Goal: Task Accomplishment & Management: Use online tool/utility

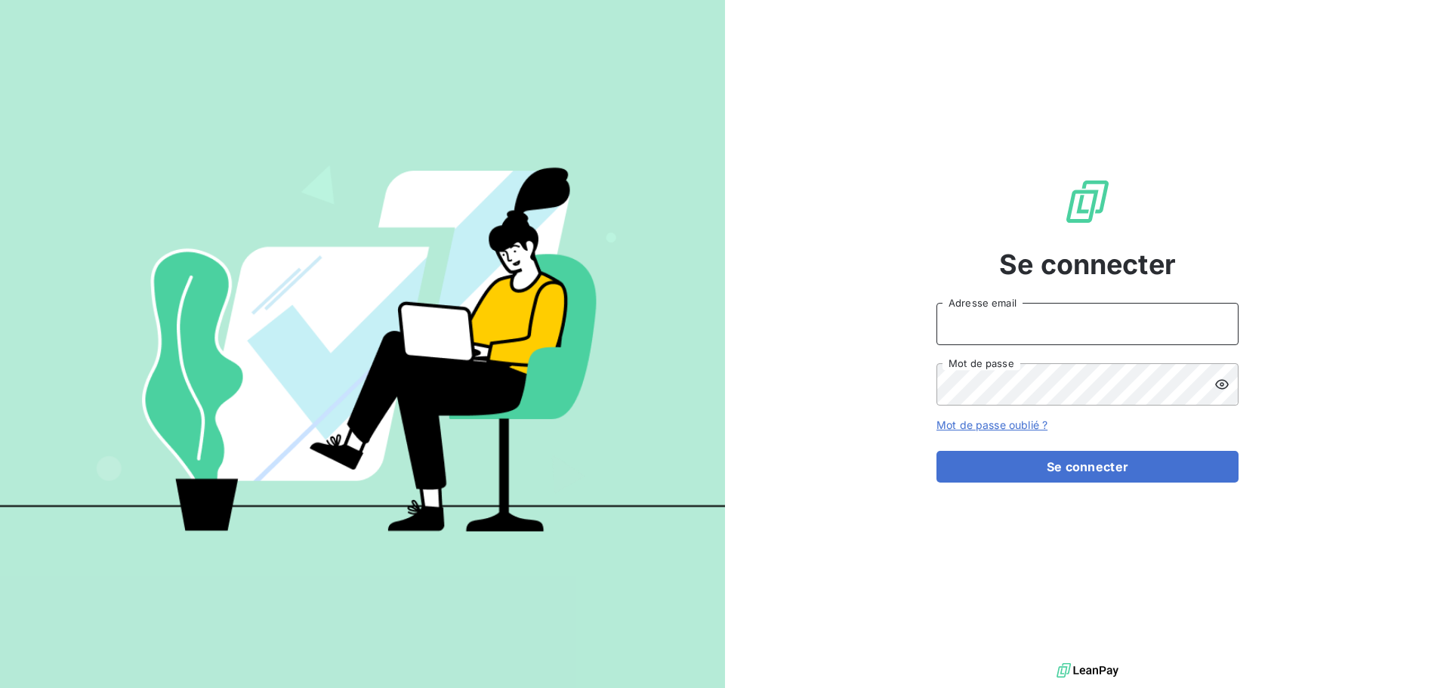
click at [1035, 322] on input "Adresse email" at bounding box center [1087, 324] width 302 height 42
type input "[EMAIL_ADDRESS][DOMAIN_NAME]"
click at [936, 451] on button "Se connecter" at bounding box center [1087, 467] width 302 height 32
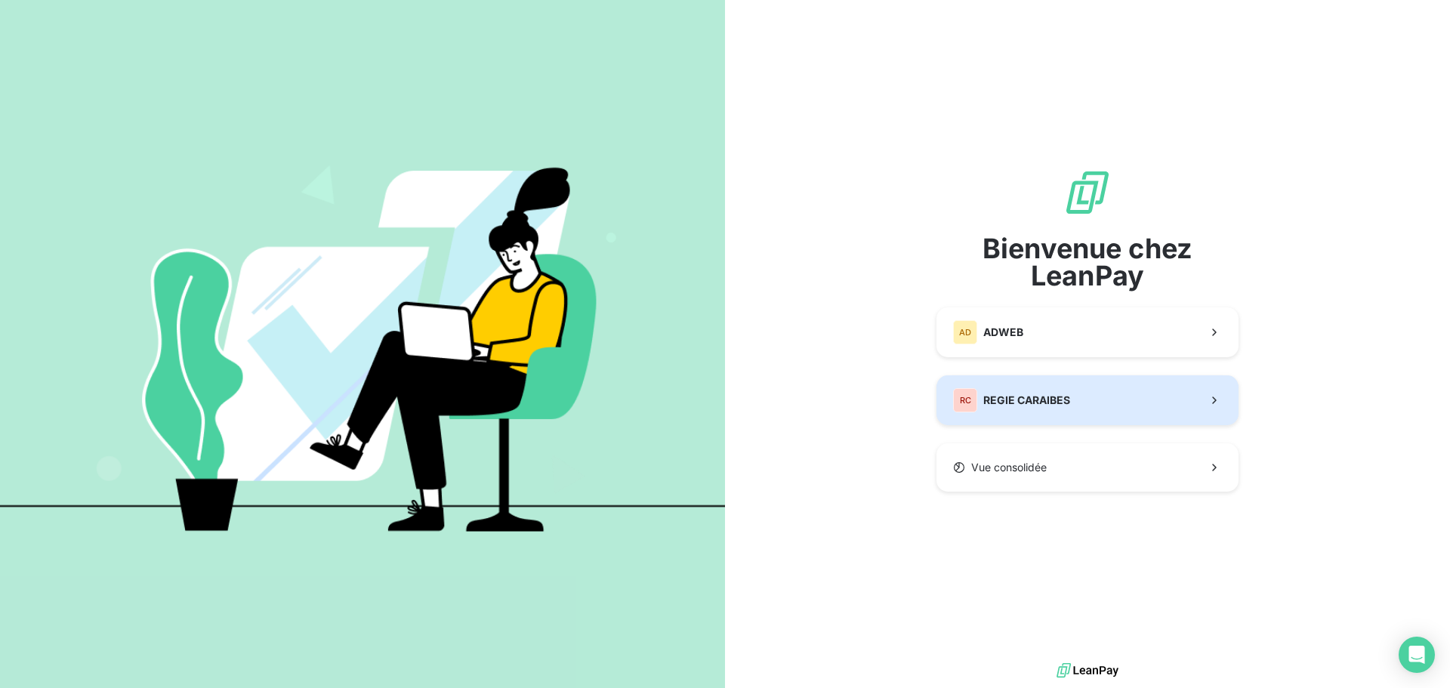
click at [1073, 401] on button "RC REGIE CARAIBES" at bounding box center [1087, 400] width 302 height 50
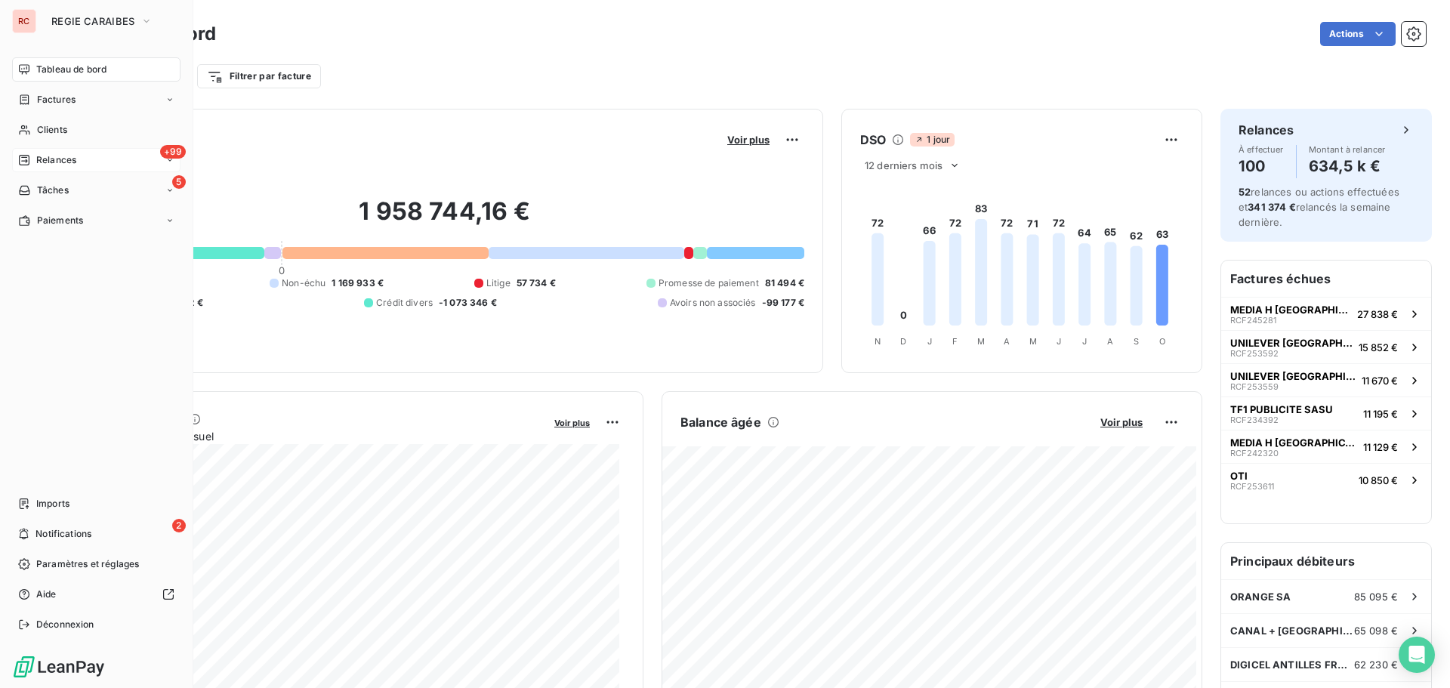
click at [42, 162] on span "Relances" at bounding box center [56, 160] width 40 height 14
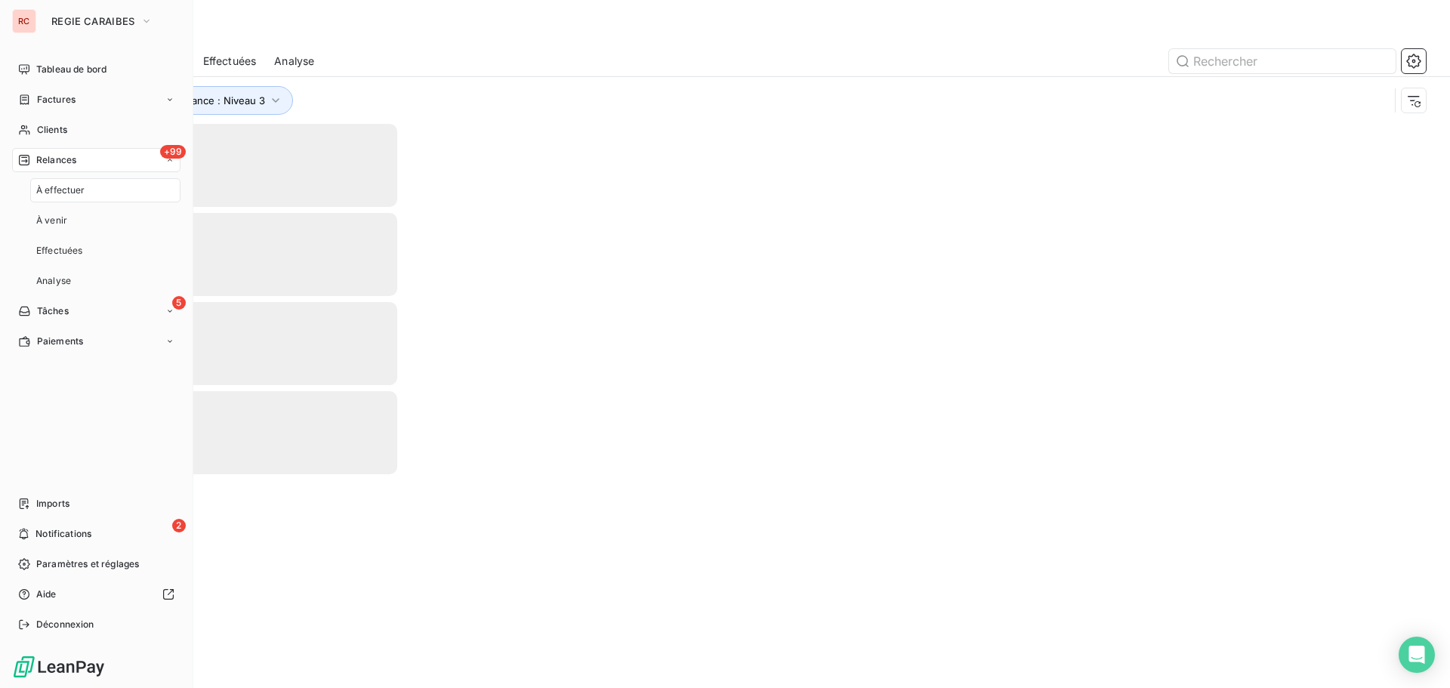
click at [65, 188] on span "À effectuer" at bounding box center [60, 190] width 49 height 14
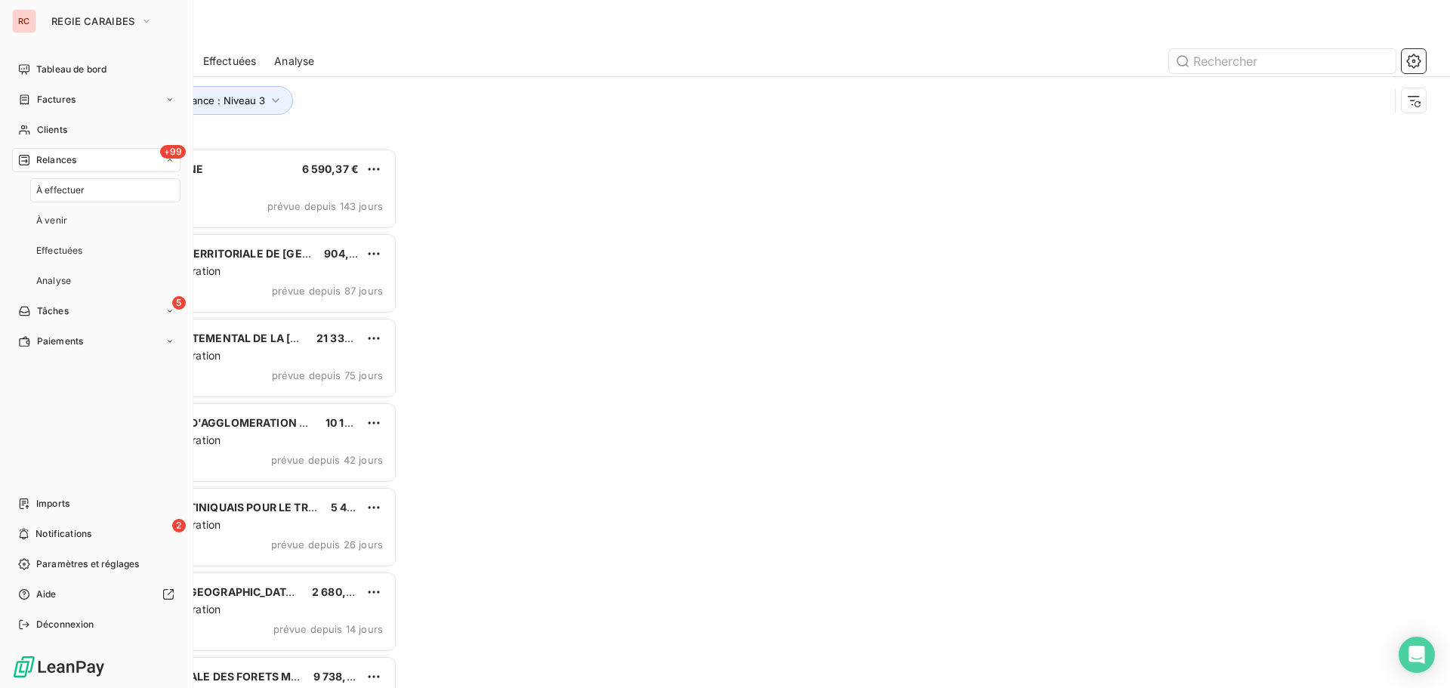
scroll to position [529, 313]
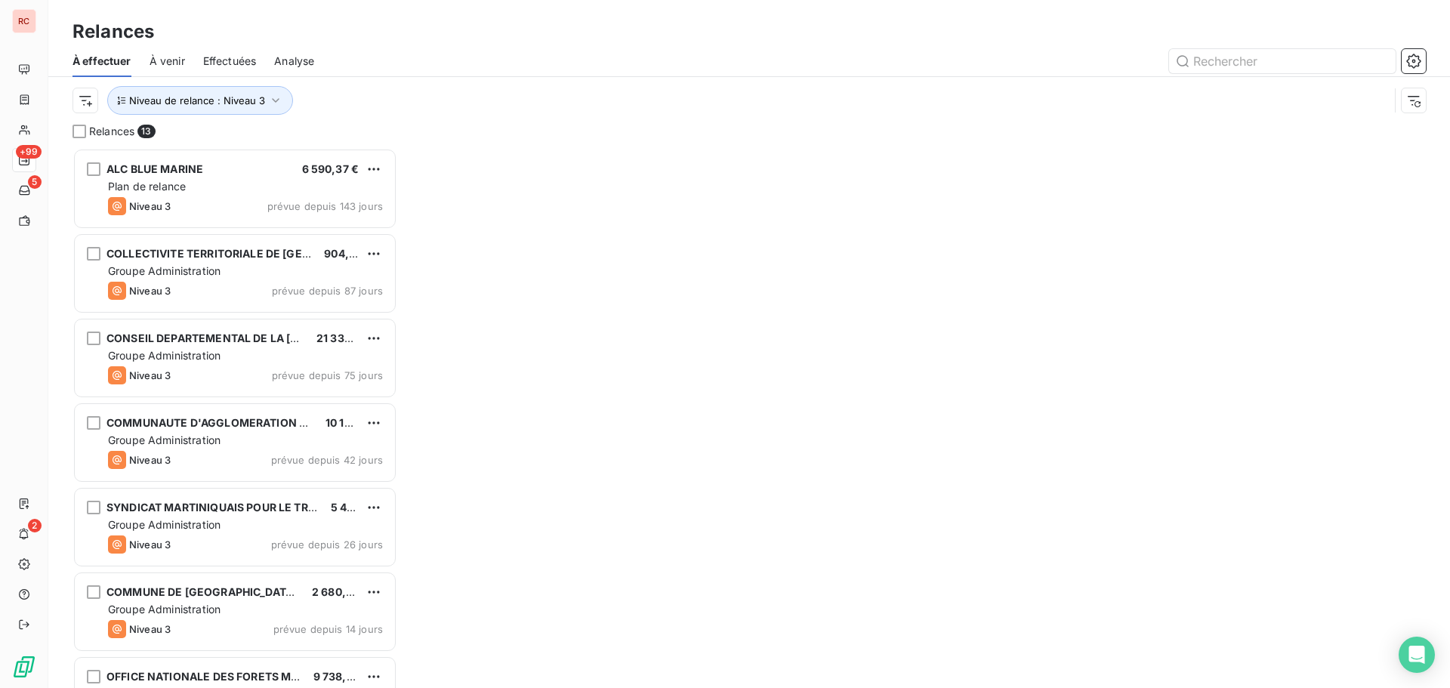
click at [499, 95] on div "Niveau de relance : Niveau 3" at bounding box center [730, 100] width 1316 height 29
click at [282, 97] on button "Niveau de relance : Niveau 3" at bounding box center [200, 100] width 186 height 29
click at [252, 138] on div "Contient is" at bounding box center [239, 139] width 80 height 21
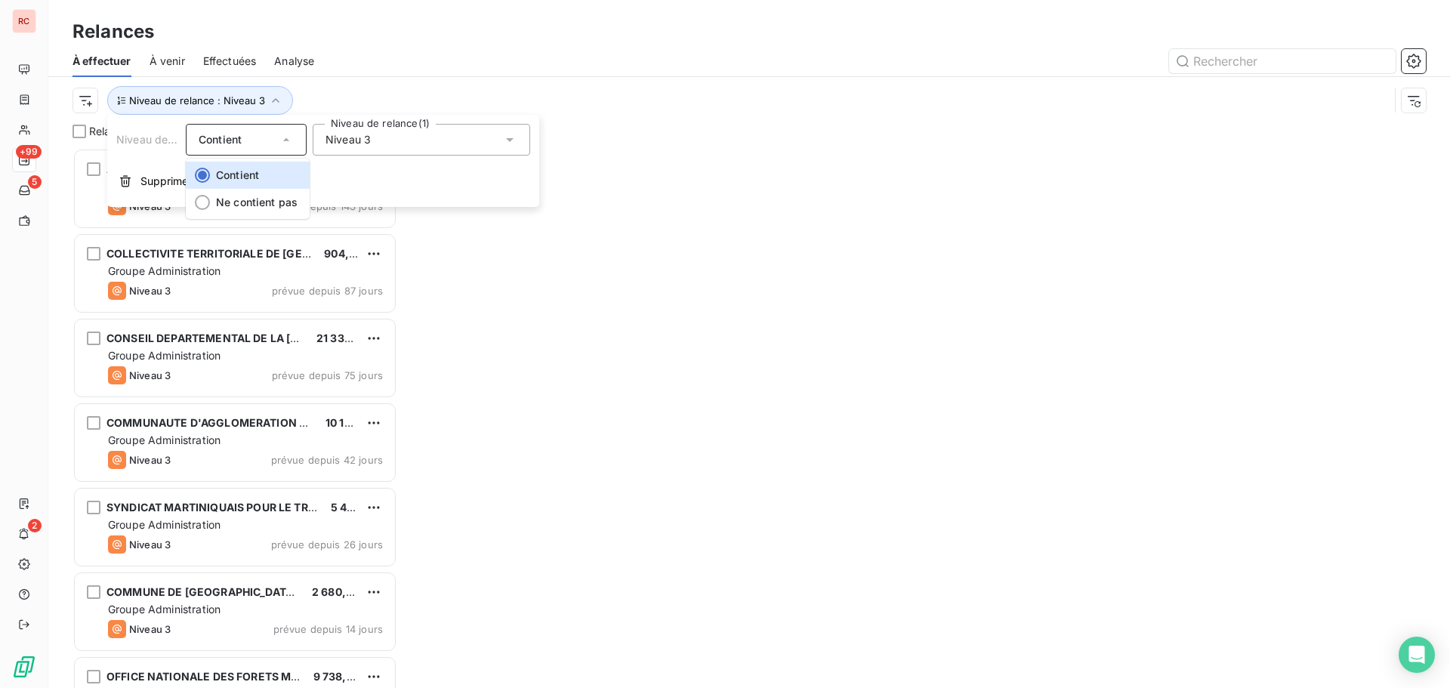
click at [269, 129] on div "Contient" at bounding box center [239, 139] width 80 height 21
click at [371, 135] on div "Niveau 3" at bounding box center [421, 140] width 217 height 32
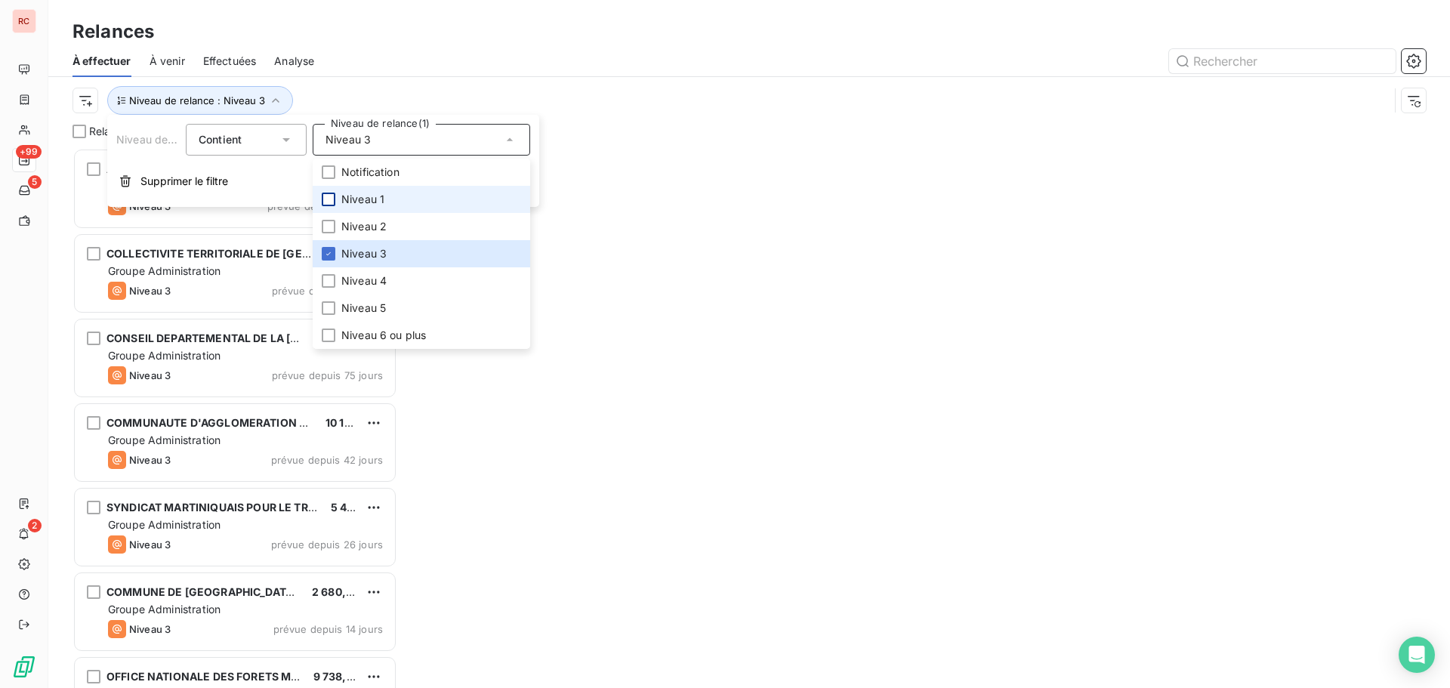
click at [326, 196] on div at bounding box center [329, 200] width 14 height 14
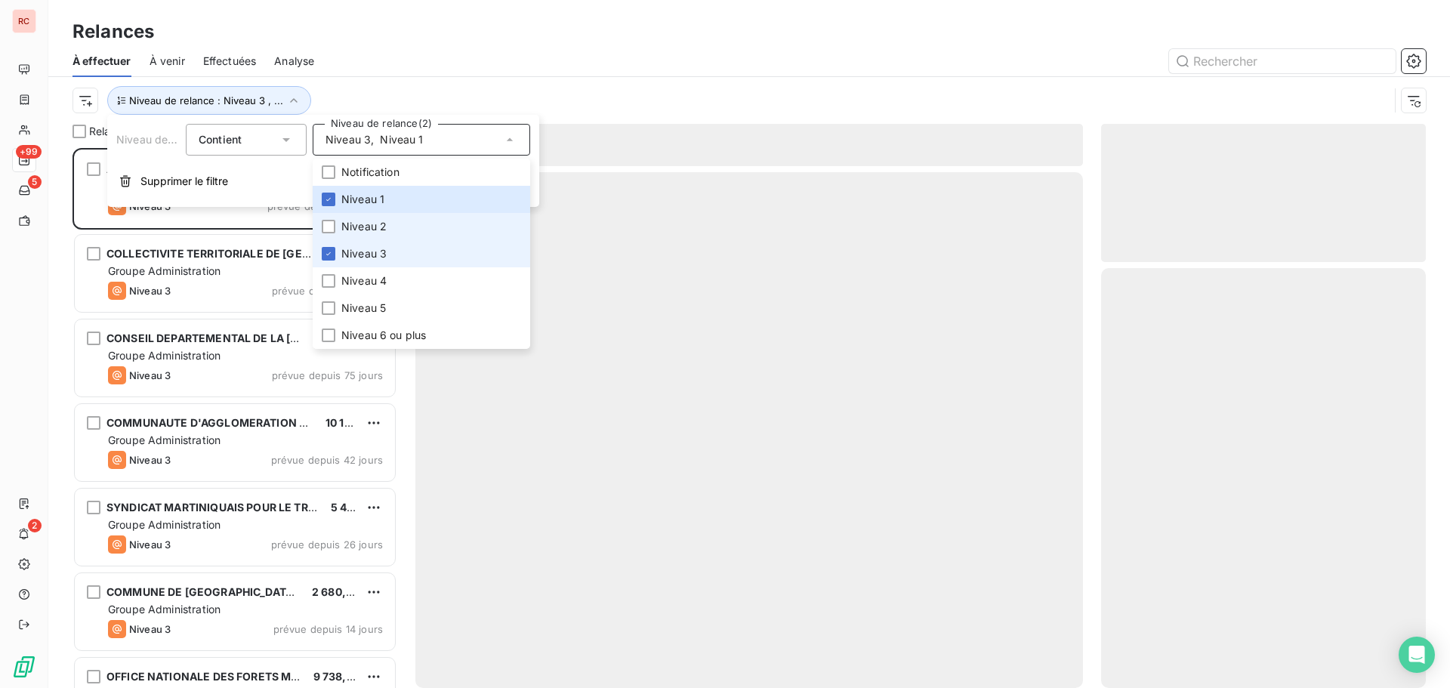
scroll to position [529, 313]
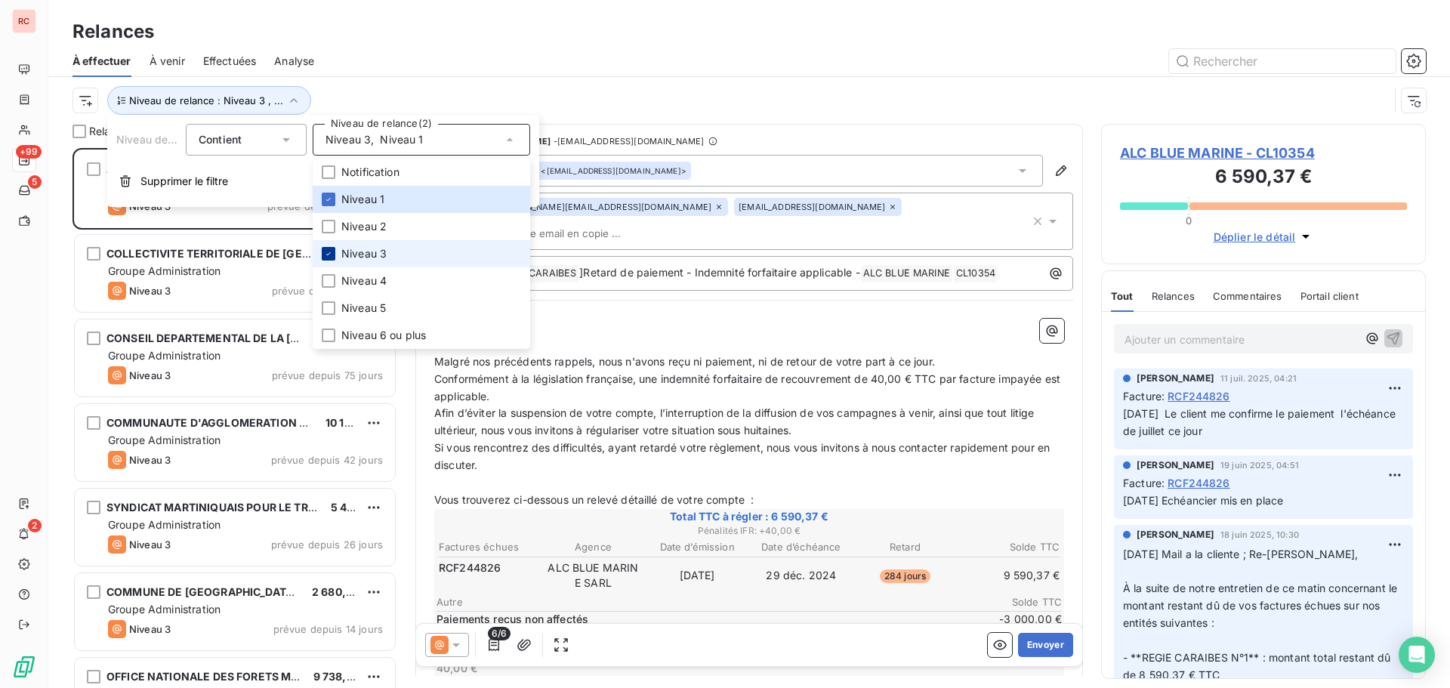
click at [328, 247] on div at bounding box center [329, 254] width 14 height 14
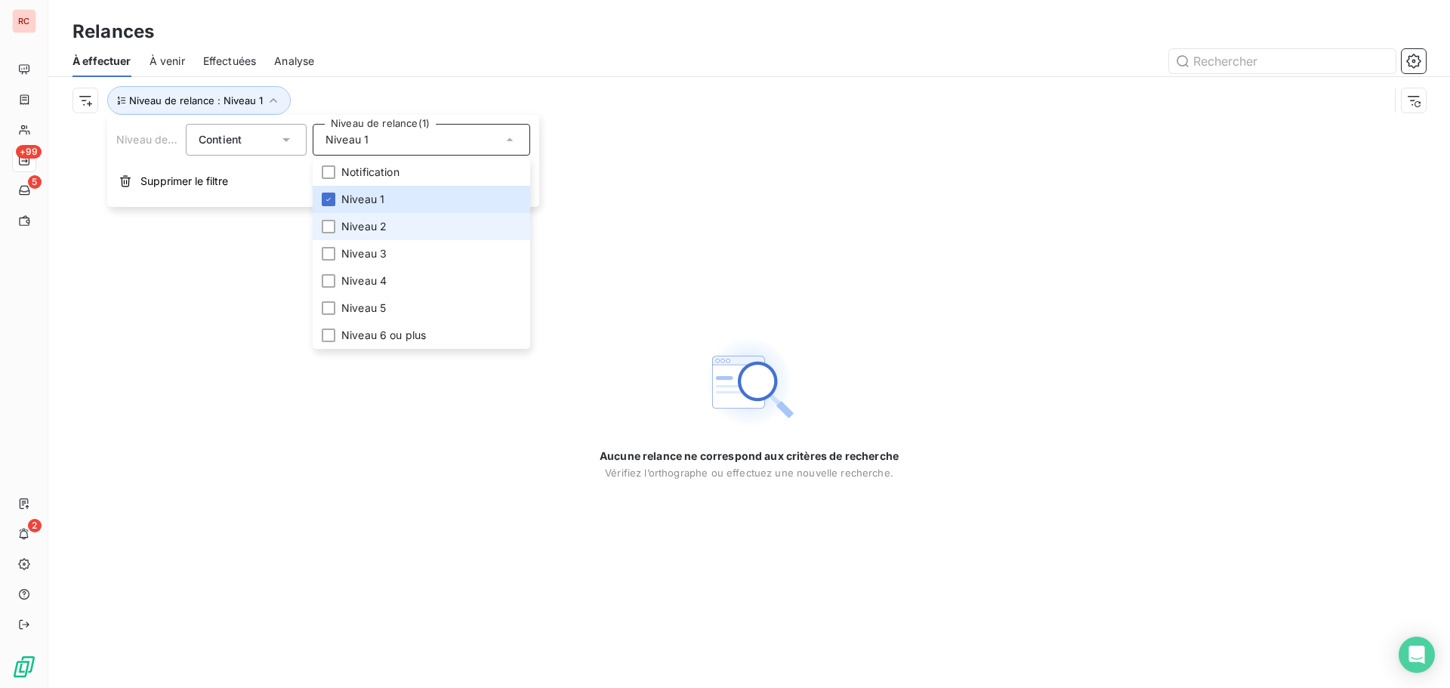
click at [331, 218] on li "Niveau 2" at bounding box center [421, 226] width 217 height 27
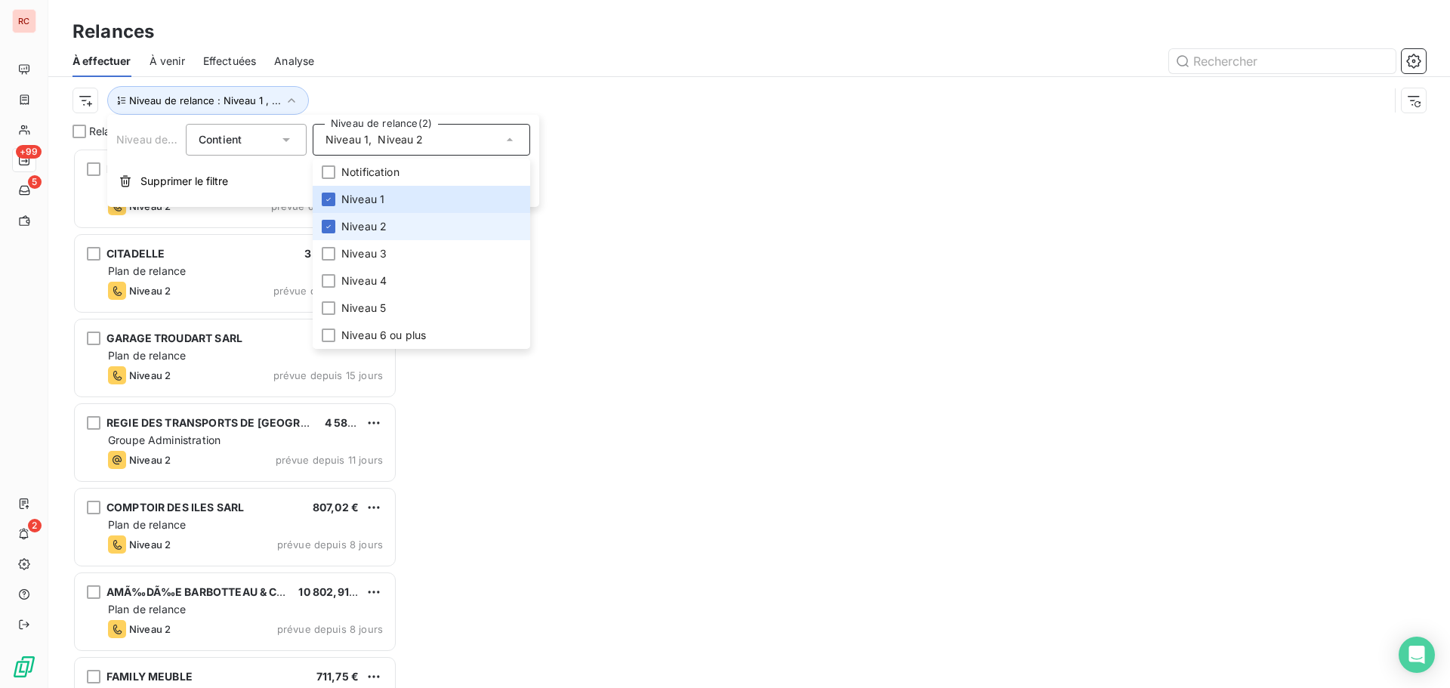
scroll to position [529, 313]
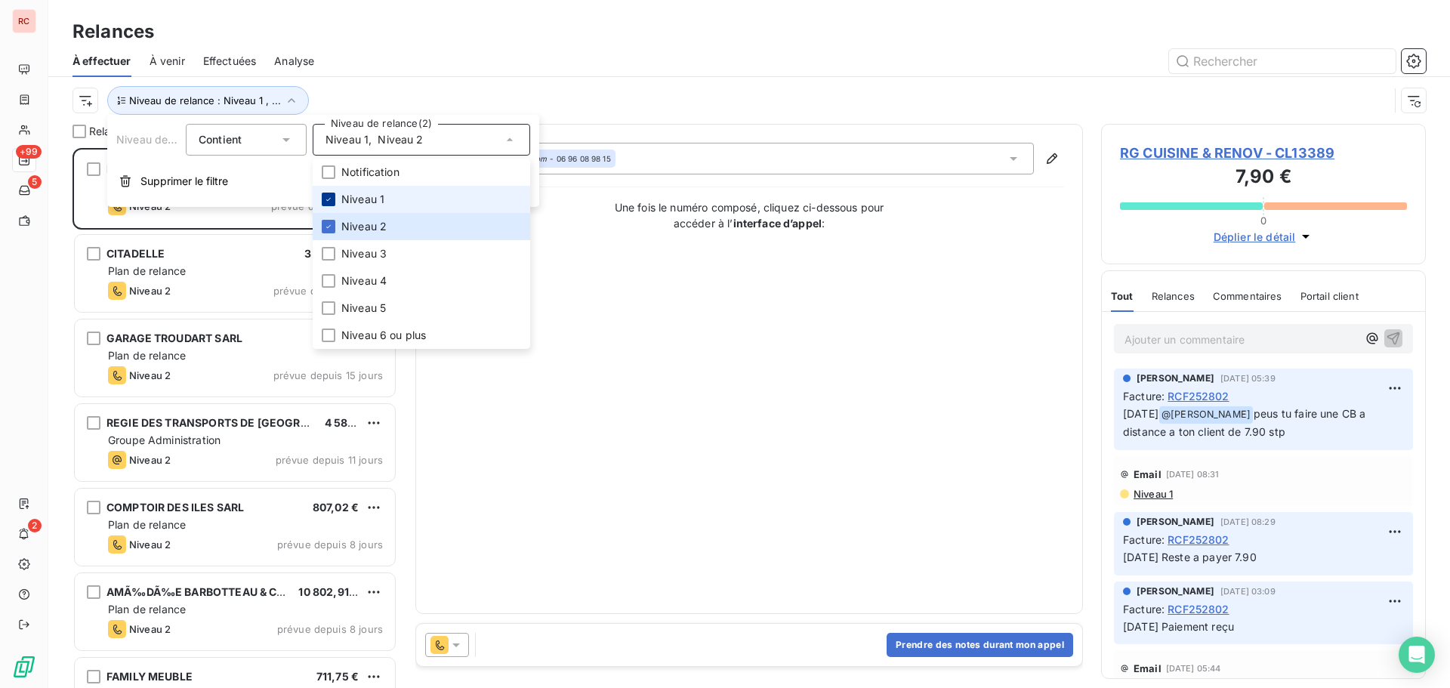
click at [330, 193] on div at bounding box center [329, 200] width 14 height 14
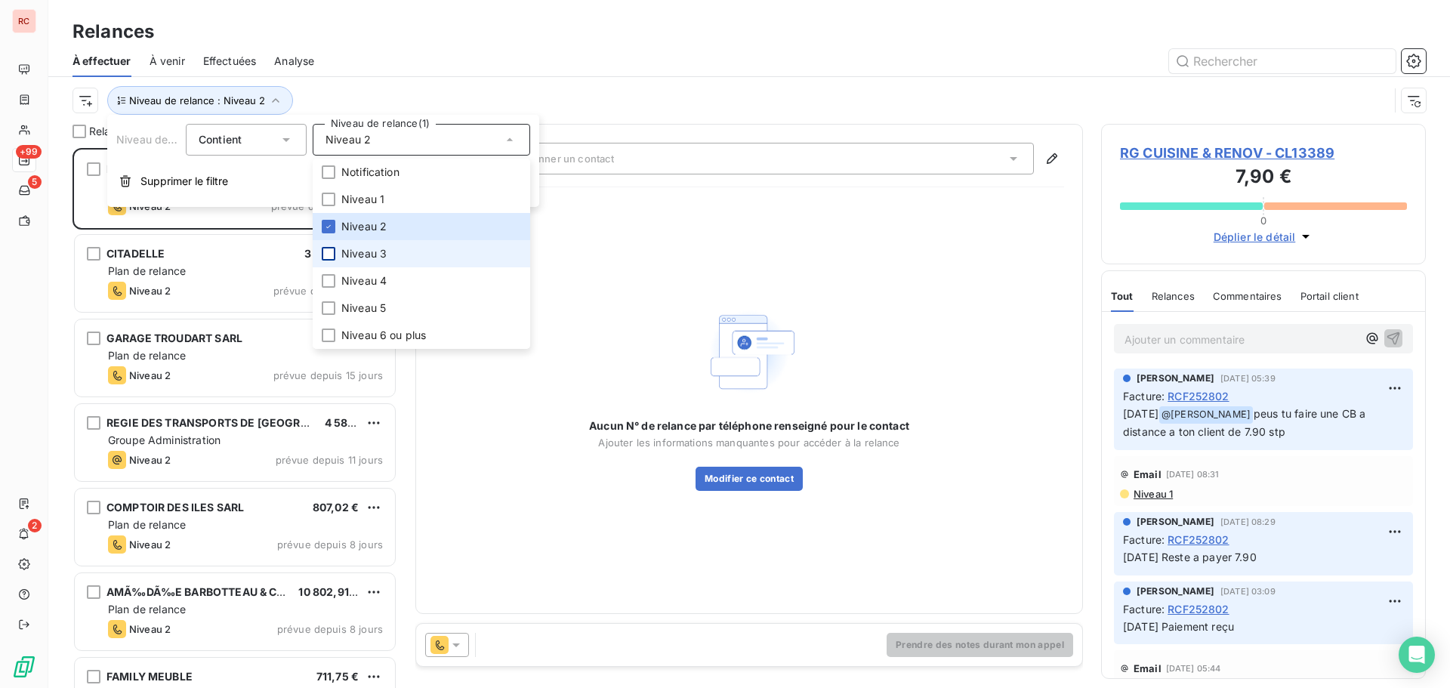
click at [324, 254] on div at bounding box center [329, 254] width 14 height 14
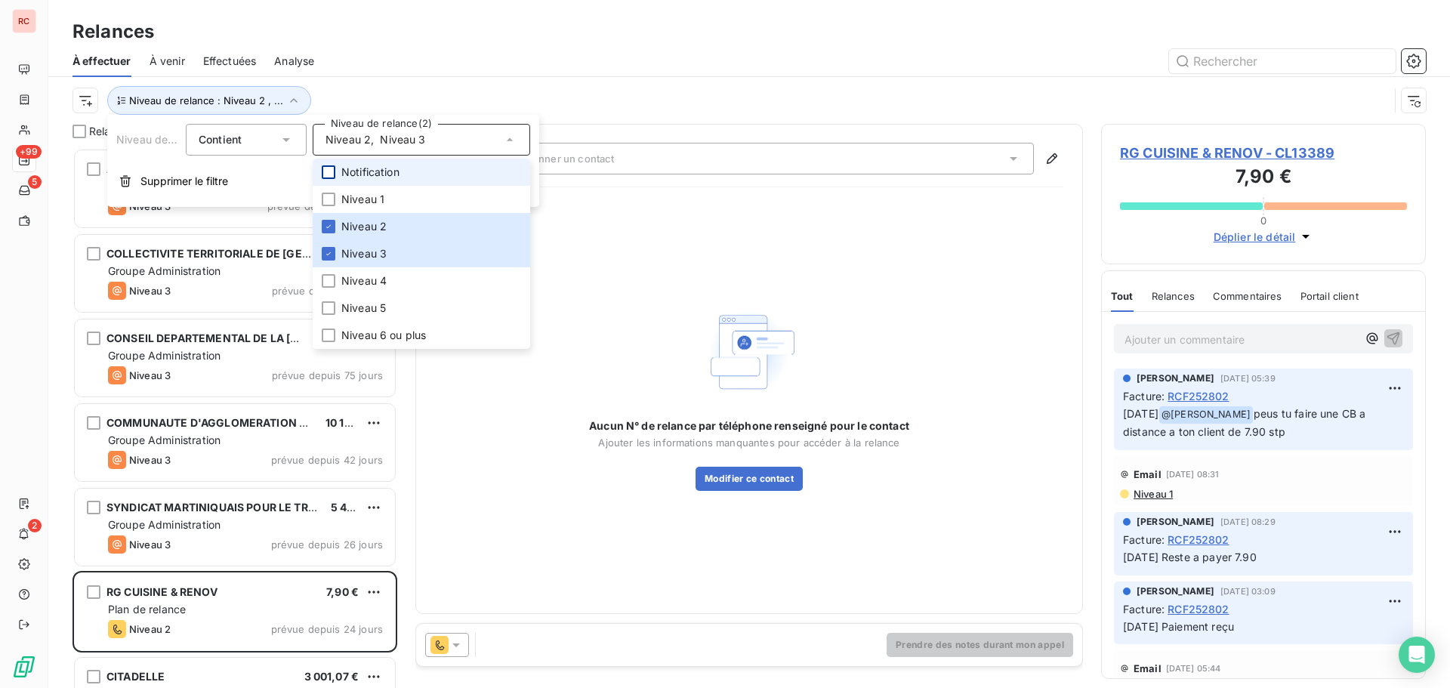
click at [327, 173] on div at bounding box center [329, 172] width 14 height 14
click at [327, 250] on icon at bounding box center [328, 253] width 9 height 9
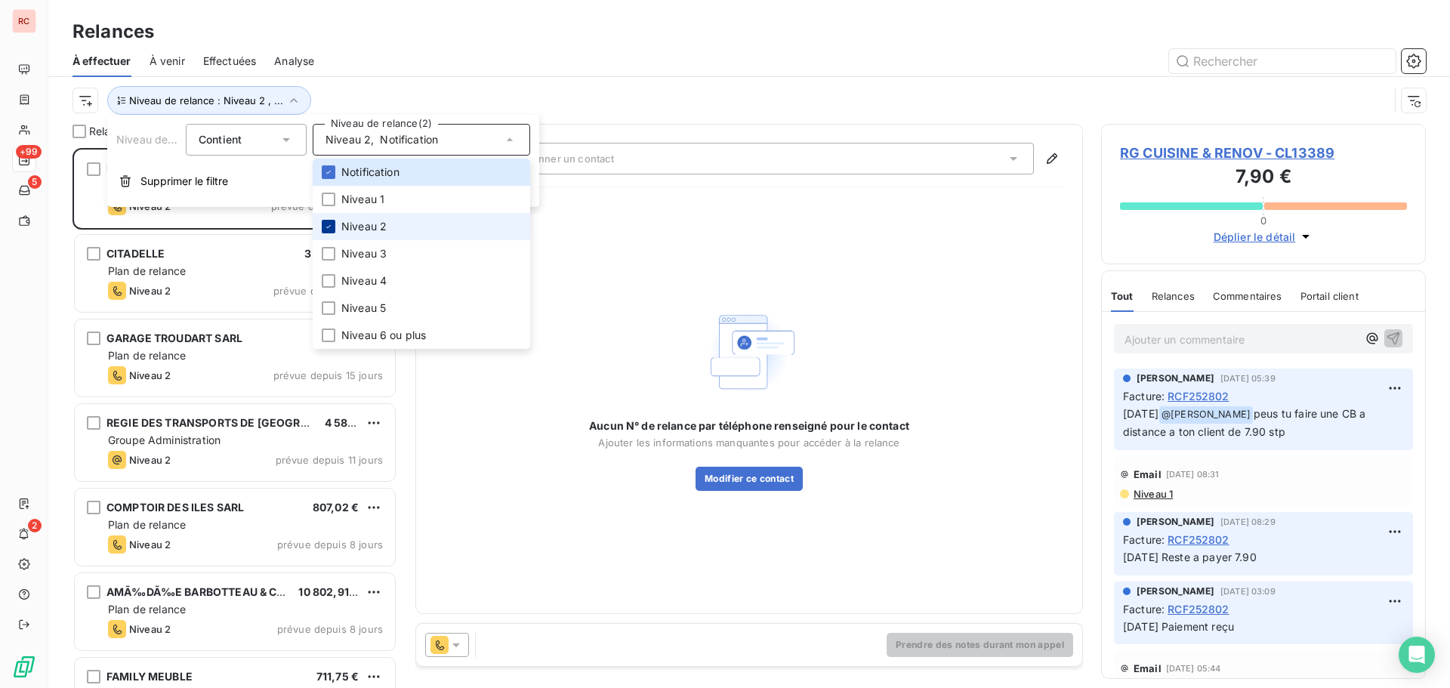
click at [326, 222] on icon at bounding box center [328, 226] width 9 height 9
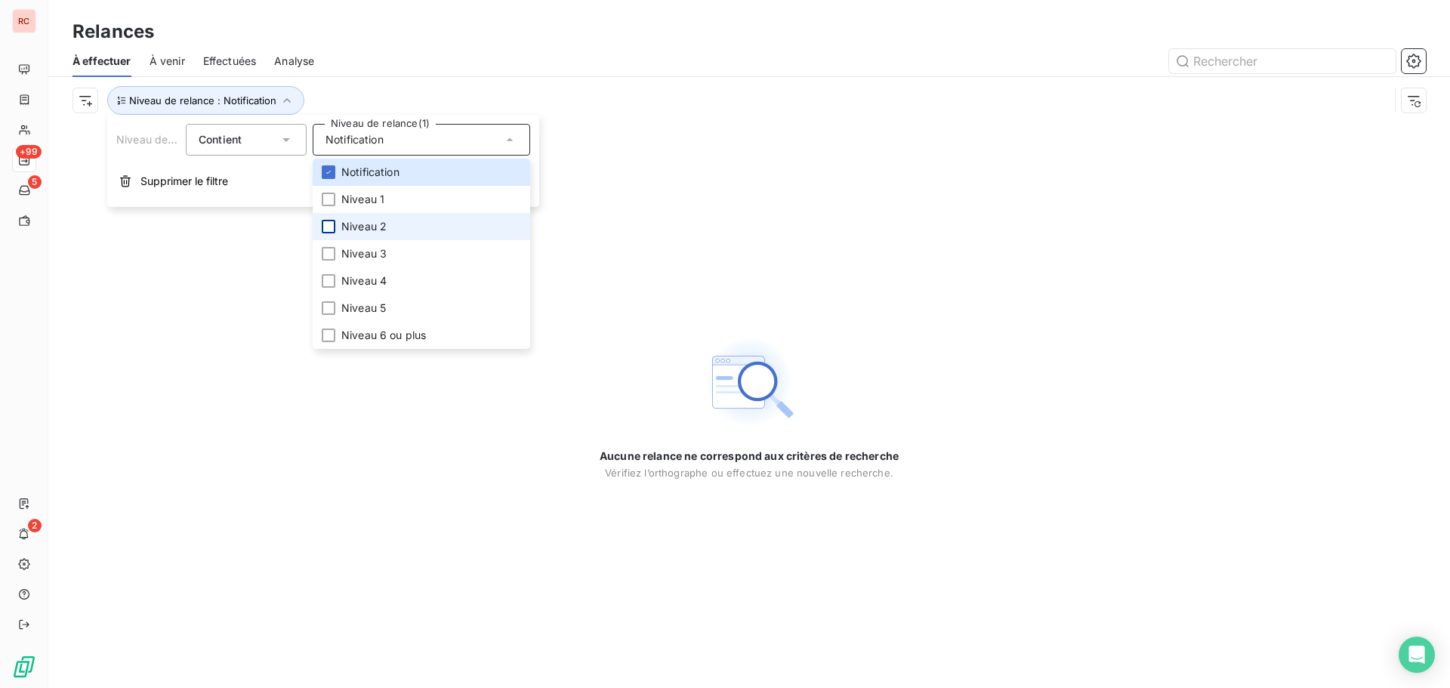
click at [609, 220] on div "Aucune relance ne correspond aux critères de recherche [PERSON_NAME] l’orthogra…" at bounding box center [748, 406] width 1401 height 564
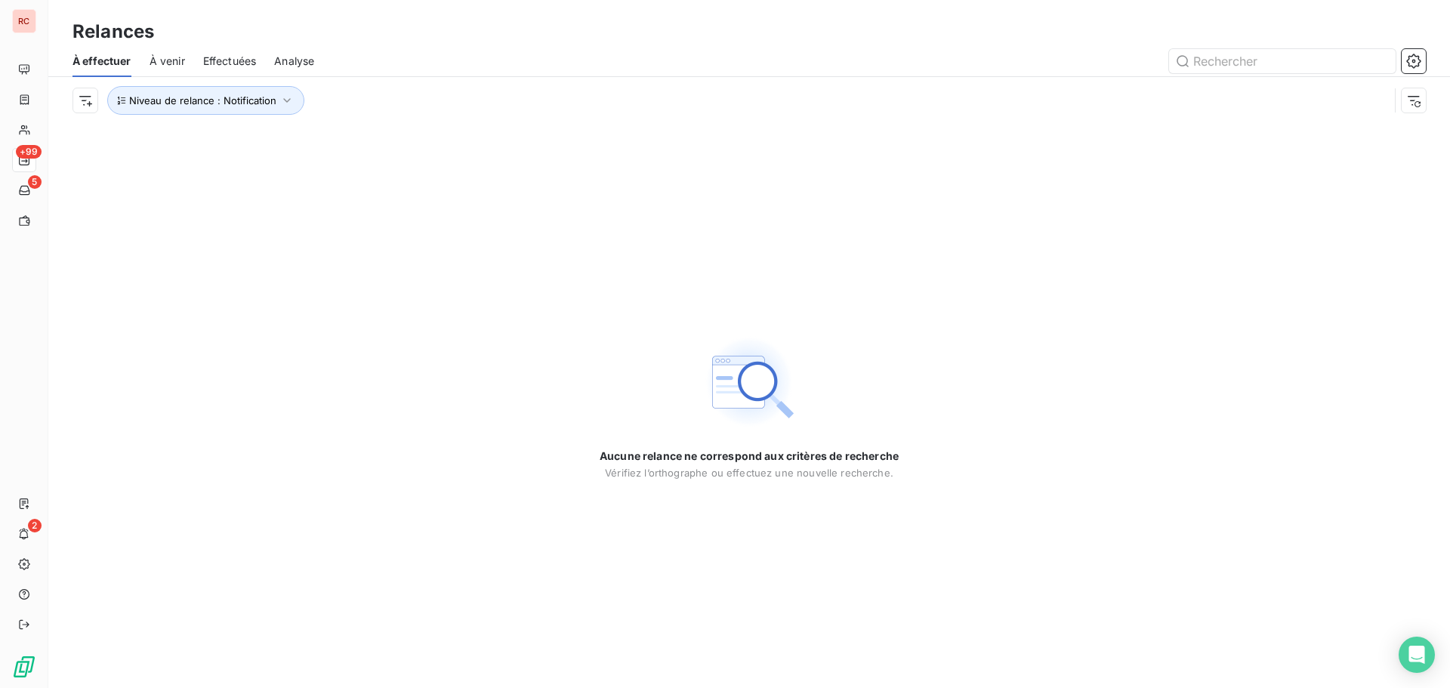
click at [215, 66] on span "Effectuées" at bounding box center [230, 61] width 54 height 15
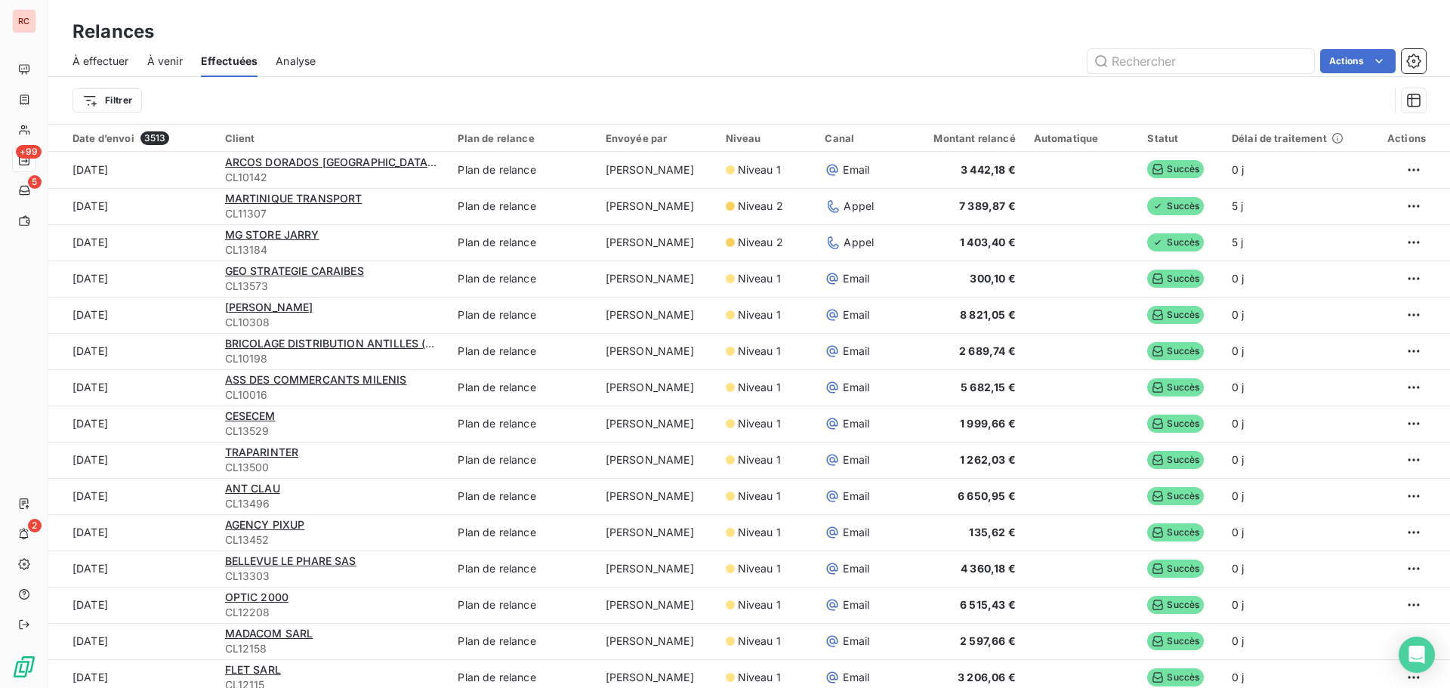
click at [216, 60] on span "Effectuées" at bounding box center [229, 61] width 57 height 15
click at [163, 50] on div "À venir" at bounding box center [164, 61] width 35 height 32
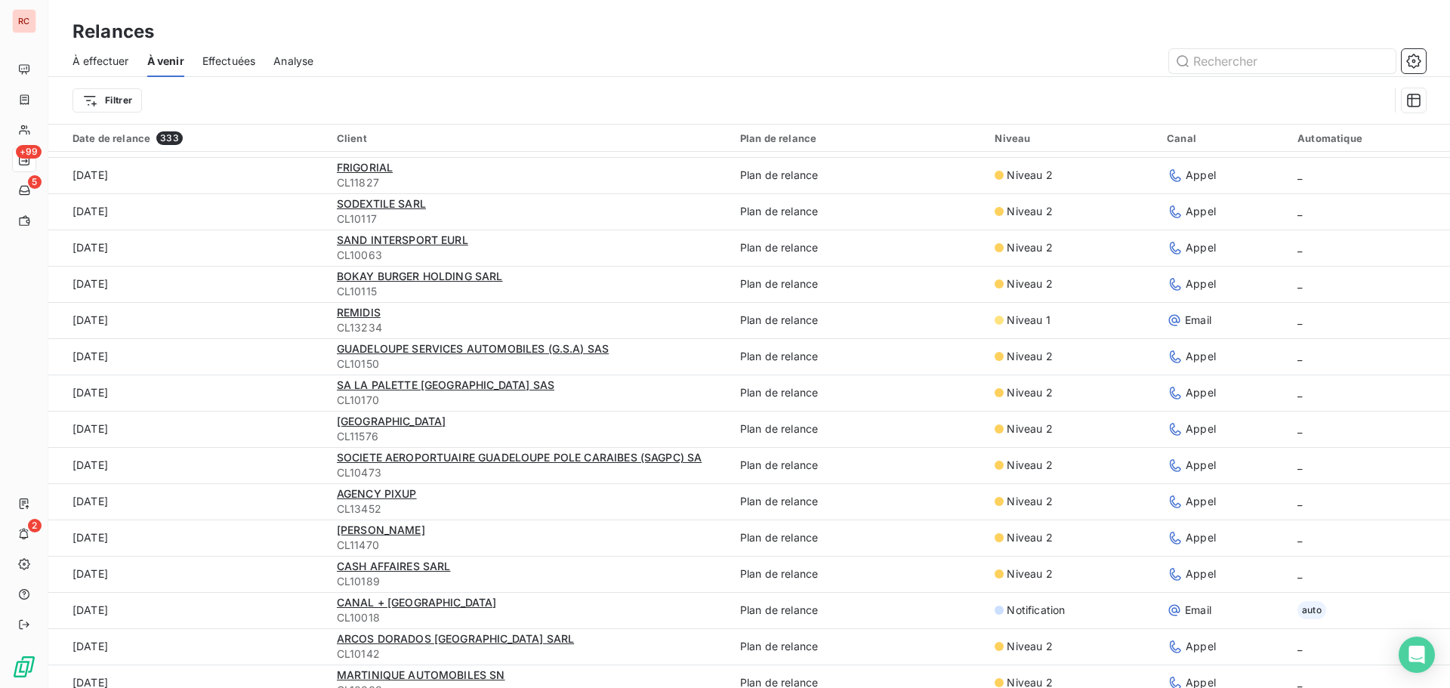
scroll to position [604, 0]
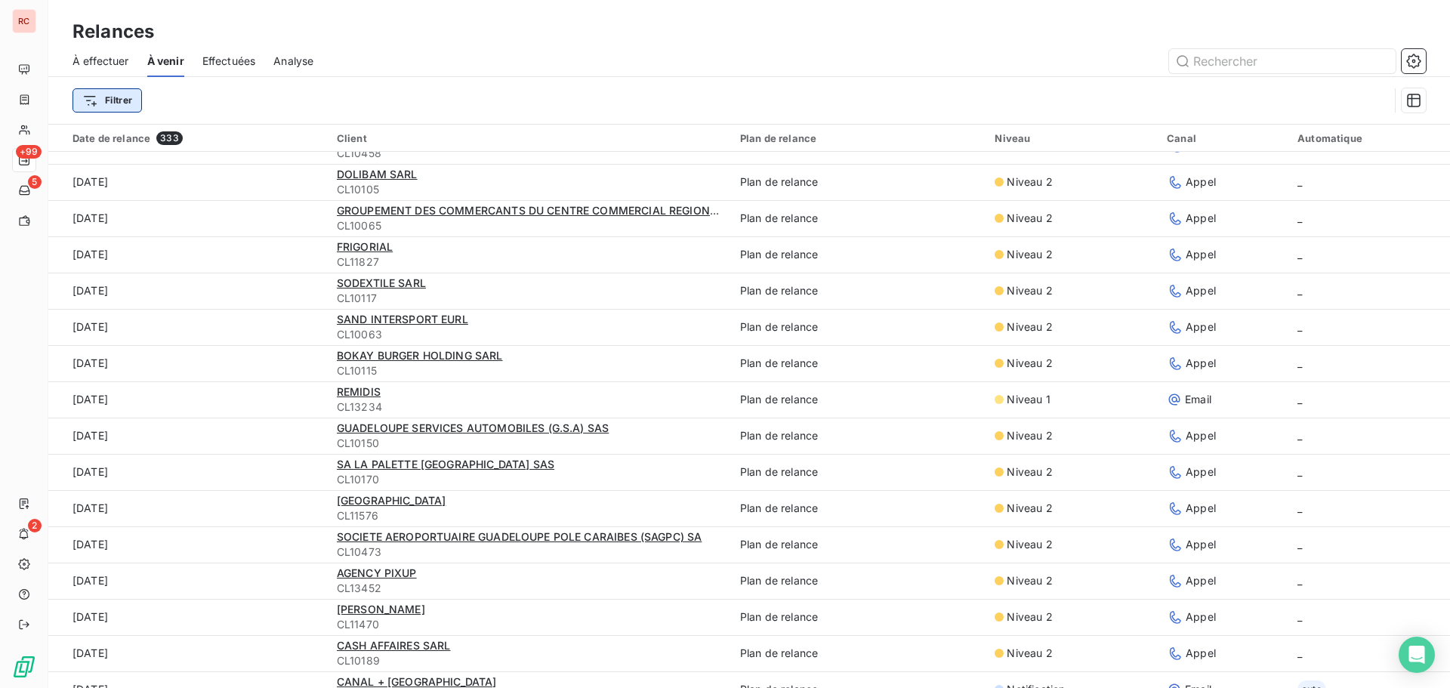
click at [118, 100] on html "RC +99 5 2 Relances À effectuer À venir Effectuées Analyse Filtrer Date de rela…" at bounding box center [725, 344] width 1450 height 688
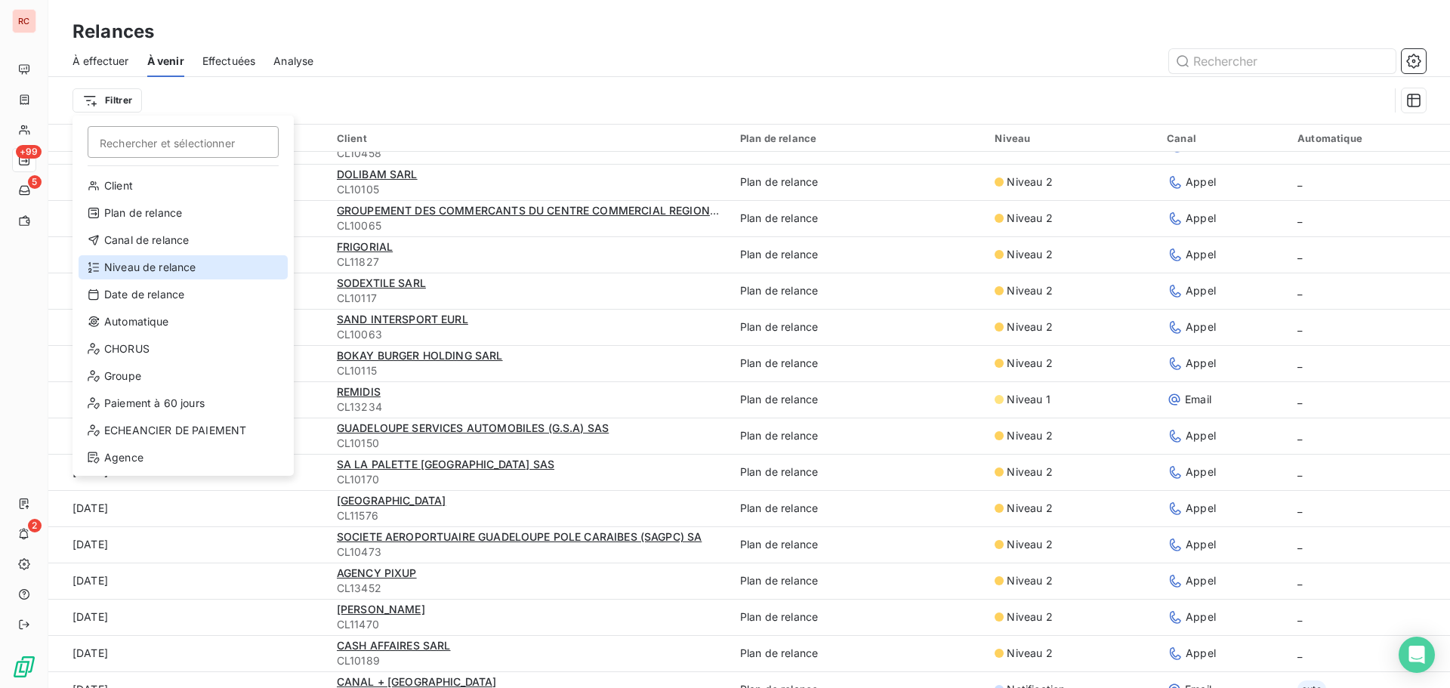
click at [139, 272] on div "Niveau de relance" at bounding box center [183, 267] width 209 height 24
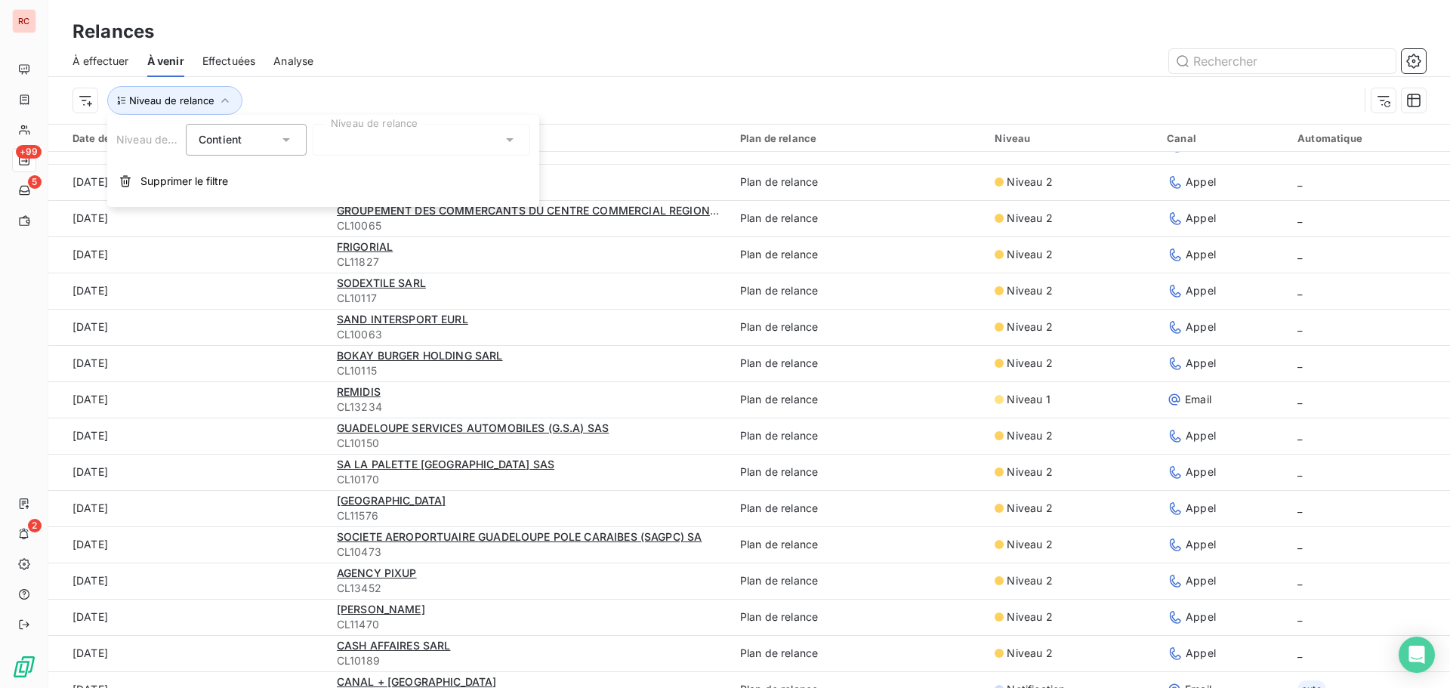
click at [350, 136] on div at bounding box center [421, 140] width 217 height 32
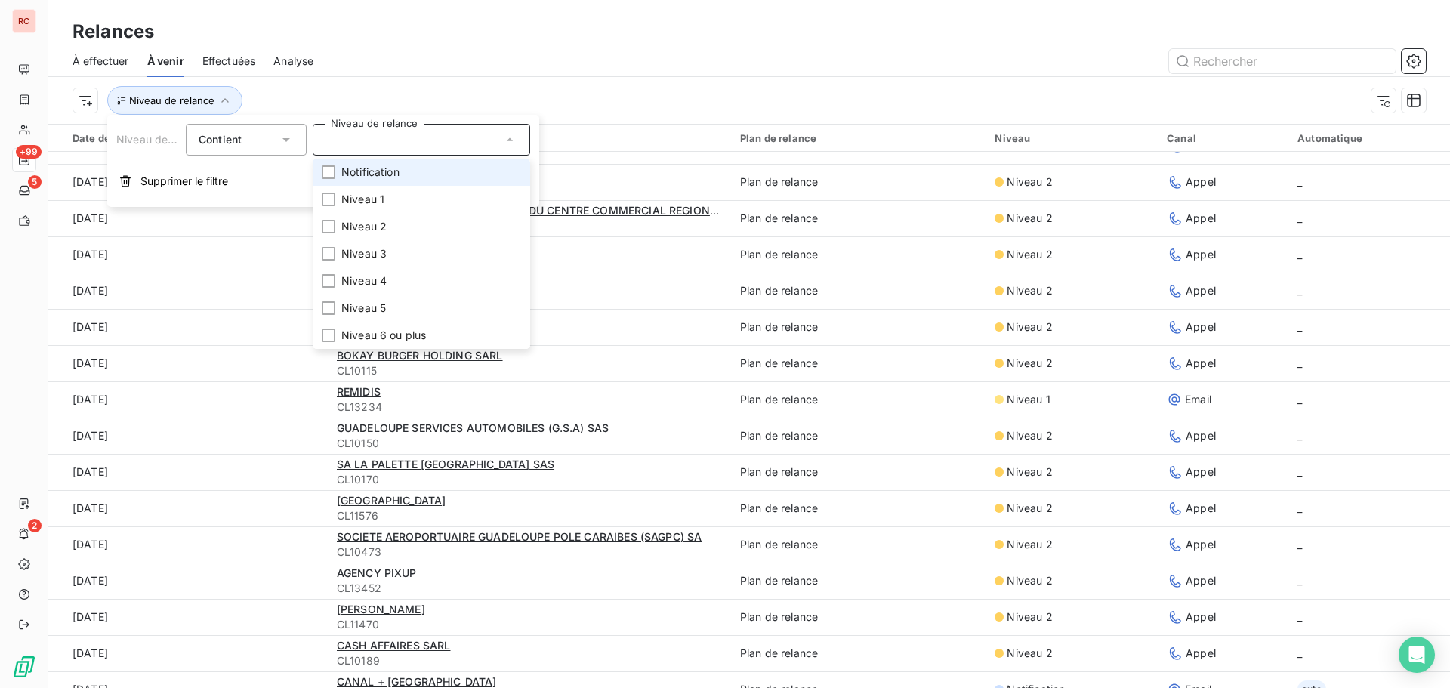
click at [350, 170] on span "Notification" at bounding box center [370, 172] width 58 height 15
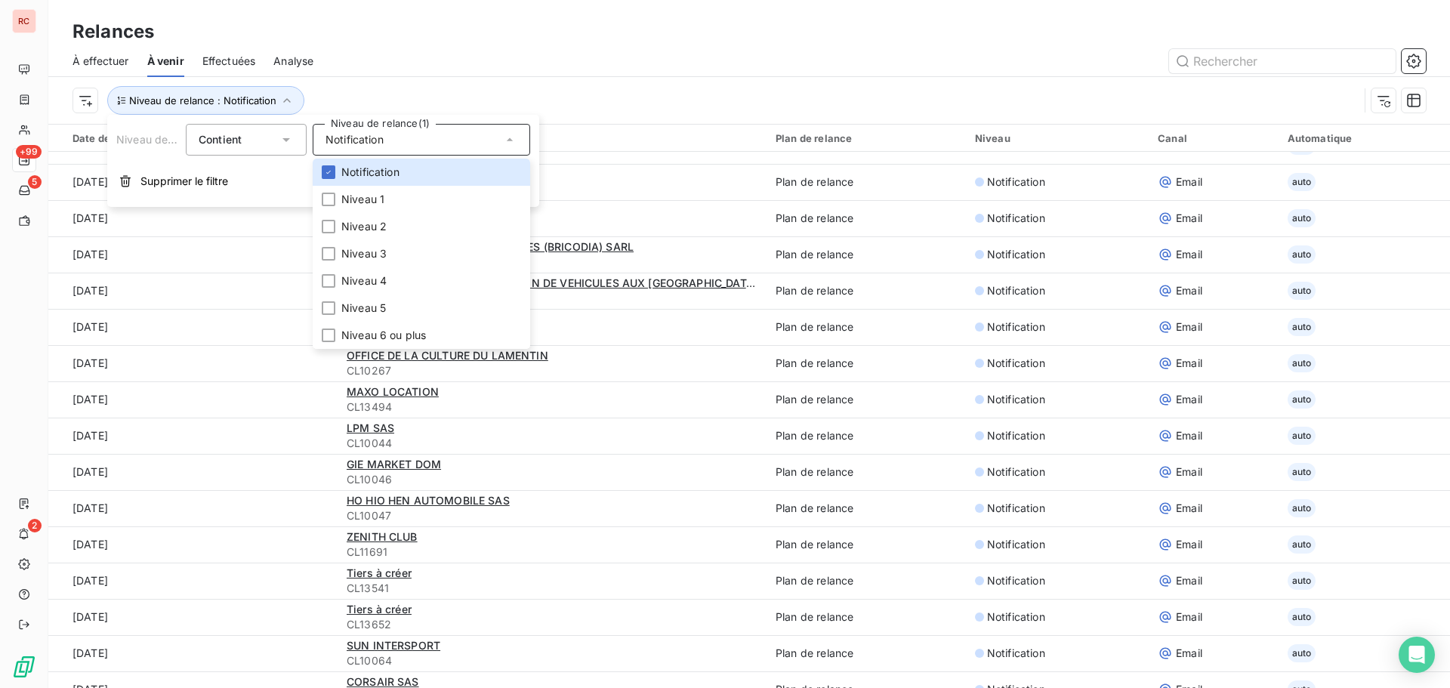
click at [663, 83] on div "Niveau de relance : Notification" at bounding box center [748, 100] width 1353 height 47
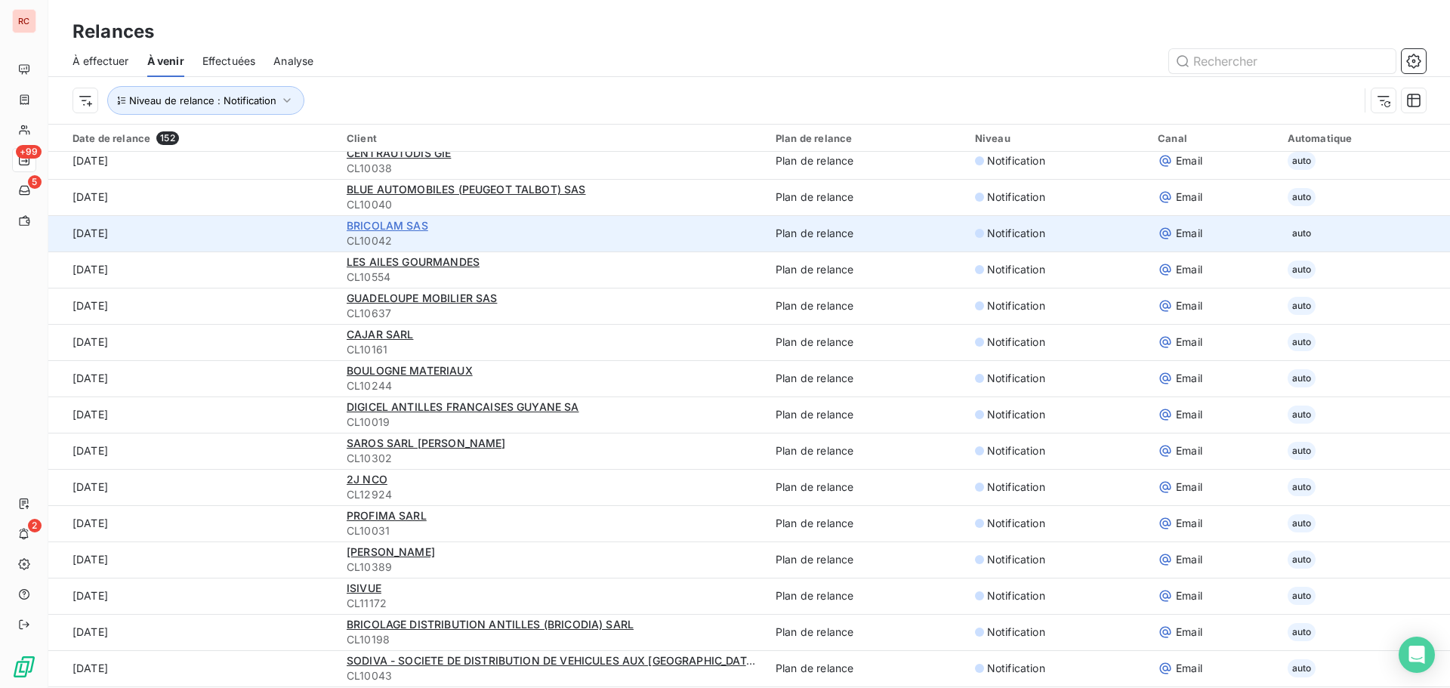
scroll to position [0, 0]
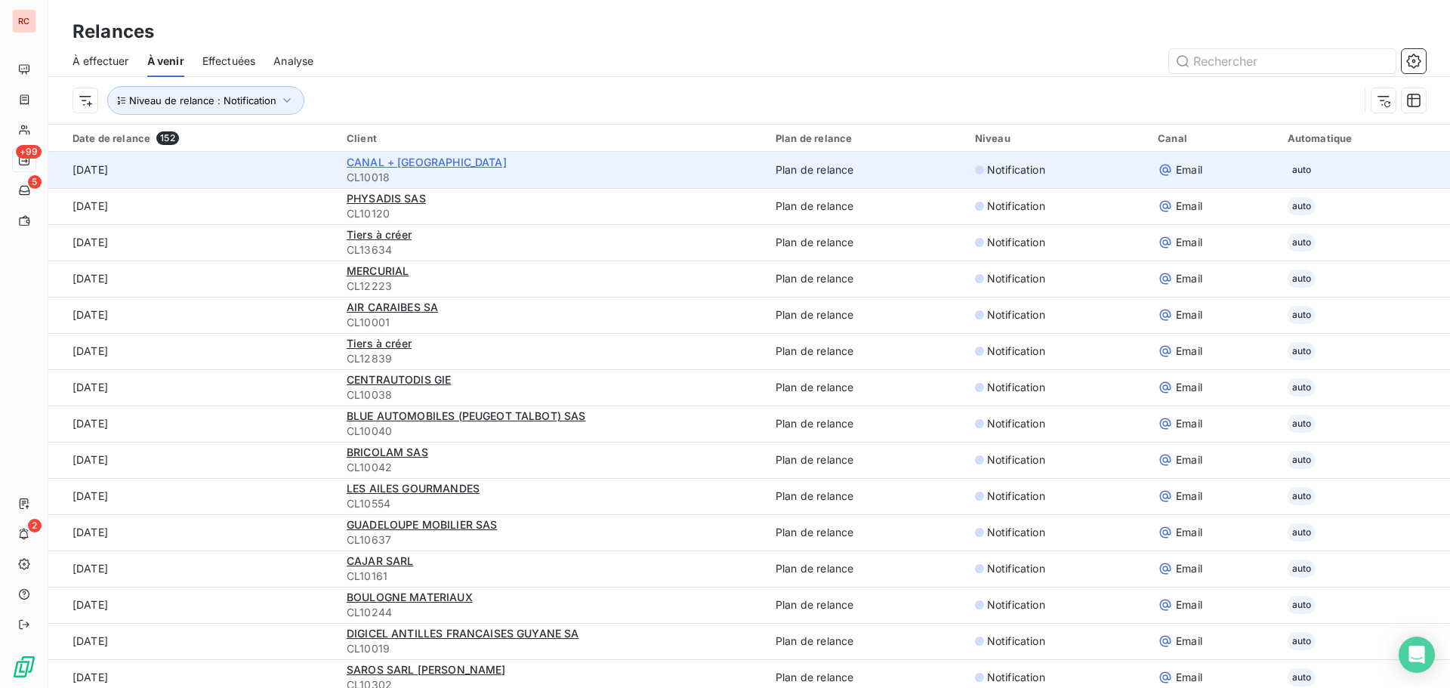
click at [437, 156] on span "CANAL + [GEOGRAPHIC_DATA]" at bounding box center [427, 162] width 160 height 13
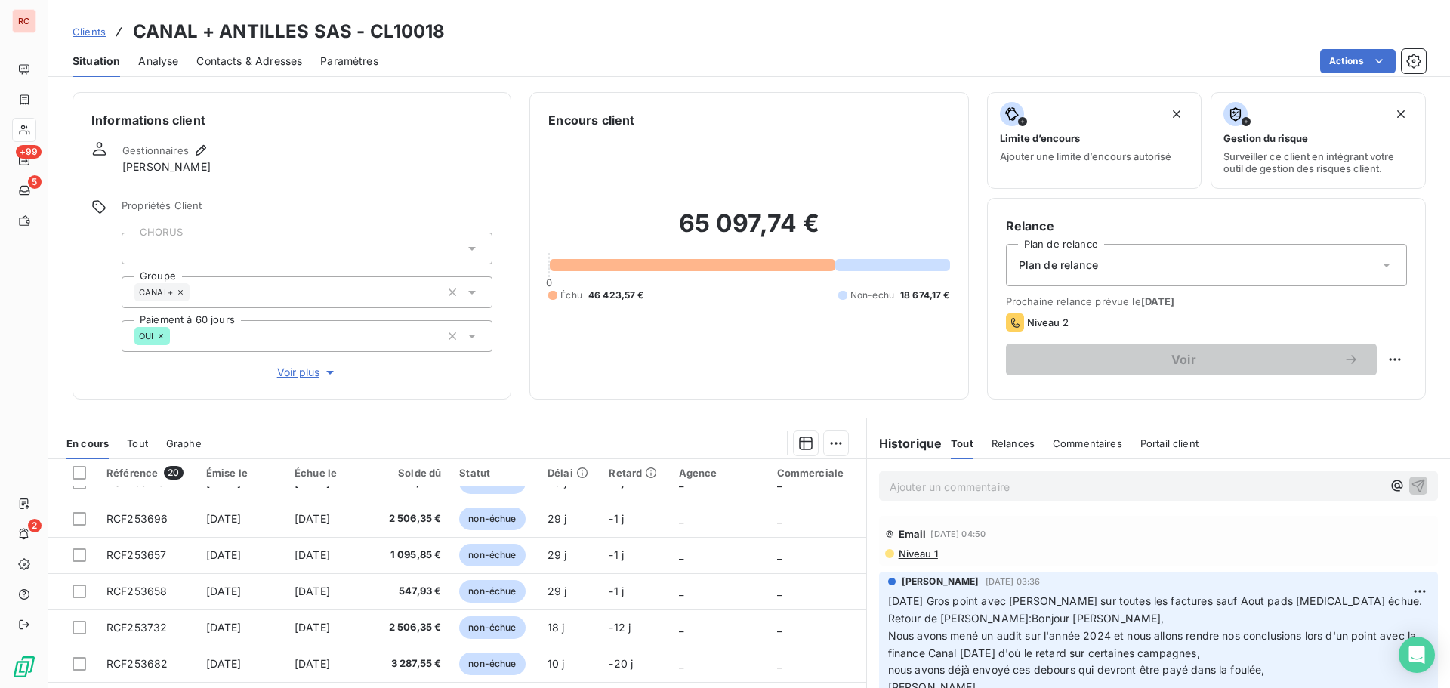
scroll to position [462, 0]
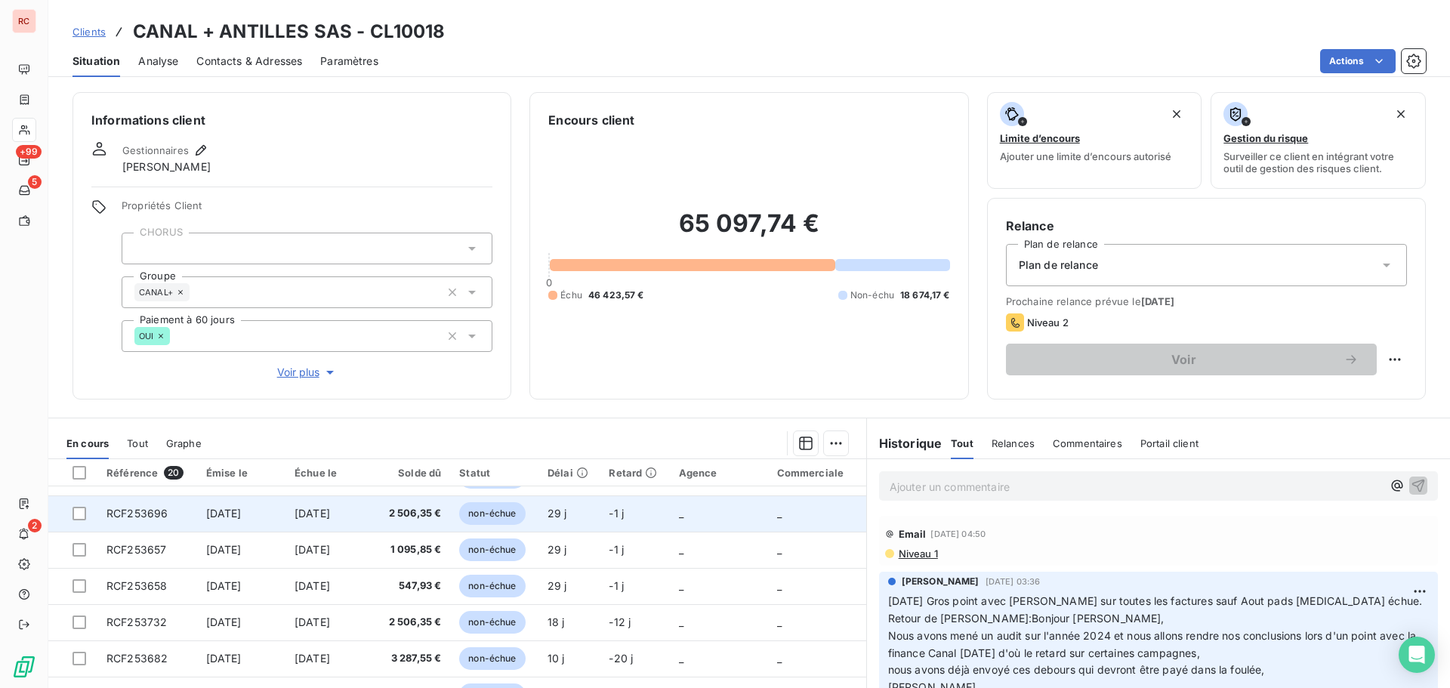
click at [330, 517] on span "[DATE]" at bounding box center [311, 513] width 35 height 13
